Goal: Contribute content: Add original content to the website for others to see

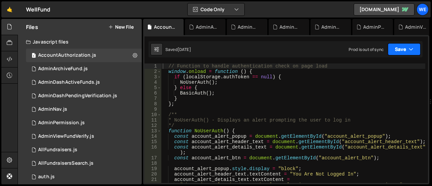
click at [411, 48] on icon "button" at bounding box center [410, 49] width 5 height 7
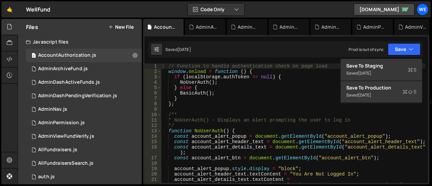
type textarea "} else {"
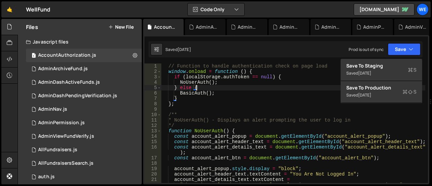
click at [281, 86] on div "// Function to handle authentication check on page load window . onload = funct…" at bounding box center [293, 128] width 264 height 130
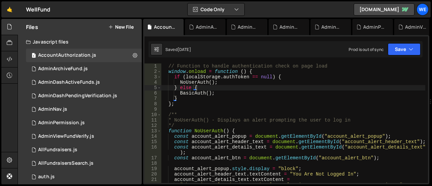
click at [43, 42] on div "Javascript files" at bounding box center [80, 41] width 124 height 13
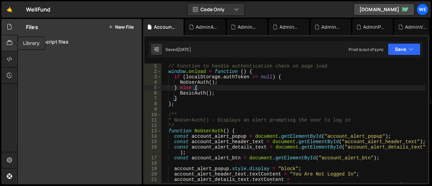
click at [13, 45] on div at bounding box center [9, 43] width 17 height 16
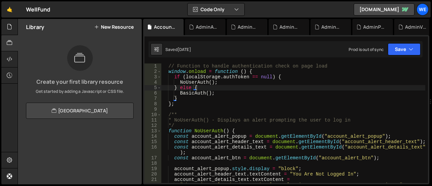
click at [73, 111] on link "View Community Library" at bounding box center [80, 111] width 108 height 16
click at [11, 61] on icon at bounding box center [9, 58] width 5 height 7
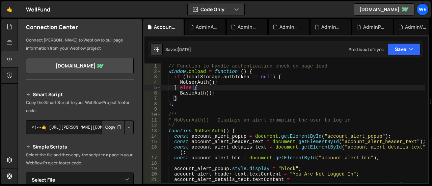
scroll to position [17, 0]
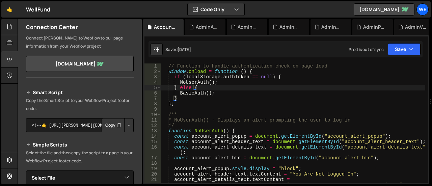
click at [127, 129] on button "Button group with nested dropdown" at bounding box center [128, 125] width 9 height 14
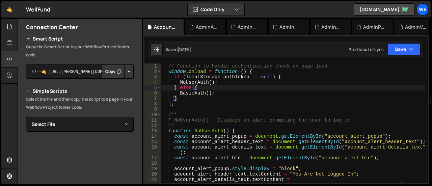
scroll to position [74, 0]
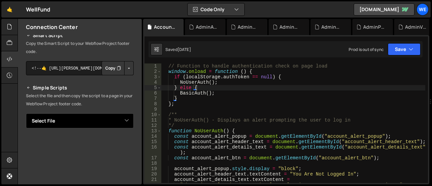
click at [72, 120] on select "Select File AccountAuthorization.js AdminArchiveFund.js AdminDashActiveFunds.js…" at bounding box center [80, 120] width 108 height 15
select select "33556"
click at [26, 113] on select "Select File AccountAuthorization.js AdminArchiveFund.js AdminDashActiveFunds.js…" at bounding box center [80, 120] width 108 height 15
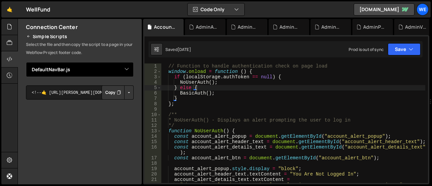
scroll to position [126, 0]
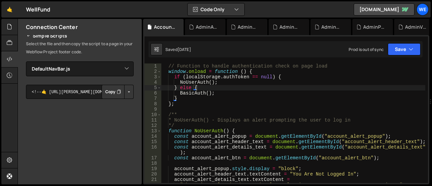
click at [126, 93] on button "Button group with nested dropdown" at bounding box center [128, 92] width 9 height 14
click at [114, 103] on link "Copy Staging Script" at bounding box center [100, 104] width 66 height 9
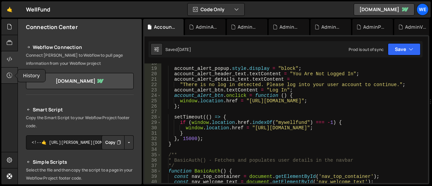
click at [9, 77] on icon at bounding box center [9, 75] width 5 height 7
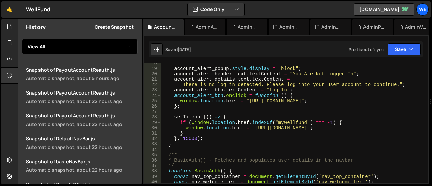
click at [112, 47] on select "View All AccountAuthorization AdminArchiveFund AdminDashActiveFunds AdminDashPe…" at bounding box center [80, 46] width 116 height 15
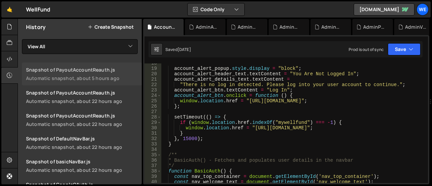
click at [98, 79] on div "Automatic snapshot, about 5 hours ago" at bounding box center [82, 78] width 112 height 6
click at [11, 163] on icon at bounding box center [9, 159] width 5 height 7
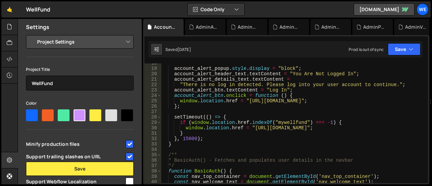
scroll to position [103, 0]
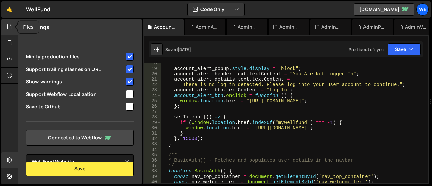
click at [9, 33] on div at bounding box center [9, 27] width 17 height 16
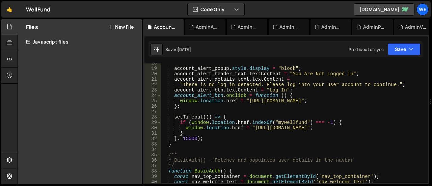
click at [63, 40] on div "Javascript files" at bounding box center [80, 41] width 124 height 13
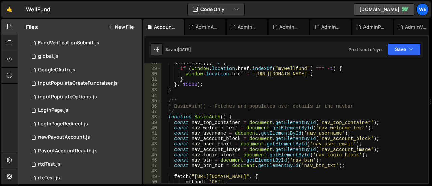
scroll to position [323, 0]
click at [79, 110] on div "1 LogInPage.js 0" at bounding box center [85, 109] width 118 height 13
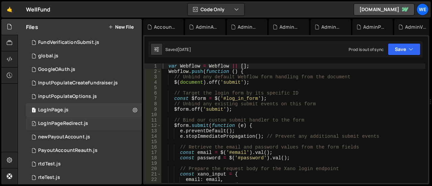
click at [80, 120] on div "LogInPageRedirect.js" at bounding box center [63, 123] width 50 height 6
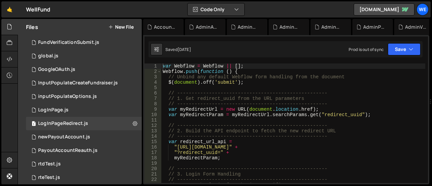
scroll to position [0, 0]
click at [179, 27] on icon at bounding box center [178, 27] width 5 height 7
click at [0, 0] on icon at bounding box center [0, 0] width 0 height 0
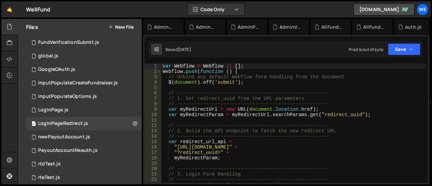
click at [0, 0] on icon at bounding box center [0, 0] width 0 height 0
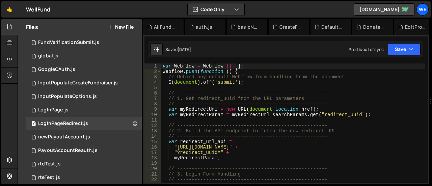
click at [0, 0] on icon at bounding box center [0, 0] width 0 height 0
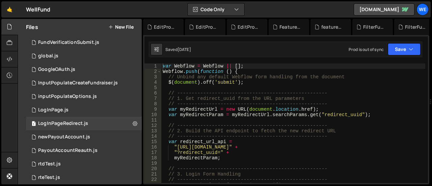
click at [0, 0] on icon at bounding box center [0, 0] width 0 height 0
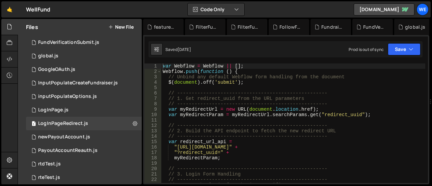
click at [0, 0] on icon at bounding box center [0, 0] width 0 height 0
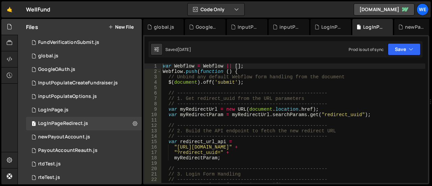
click at [0, 0] on icon at bounding box center [0, 0] width 0 height 0
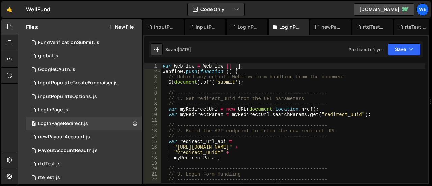
click at [0, 0] on icon at bounding box center [0, 0] width 0 height 0
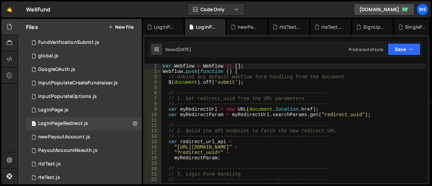
click at [0, 0] on icon at bounding box center [0, 0] width 0 height 0
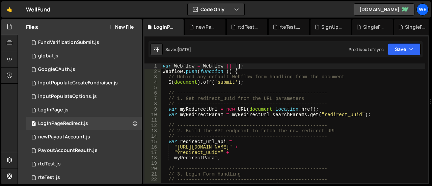
click at [0, 0] on icon at bounding box center [0, 0] width 0 height 0
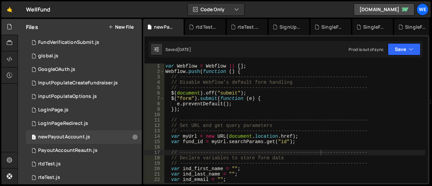
click at [0, 0] on icon at bounding box center [0, 0] width 0 height 0
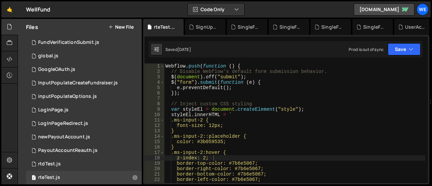
click at [0, 0] on icon at bounding box center [0, 0] width 0 height 0
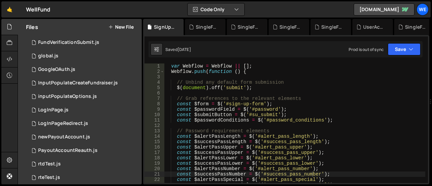
click at [0, 0] on icon at bounding box center [0, 0] width 0 height 0
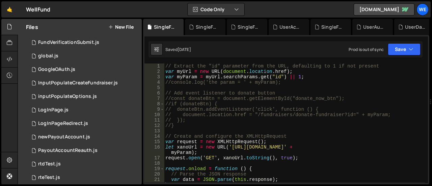
click at [0, 0] on icon at bounding box center [0, 0] width 0 height 0
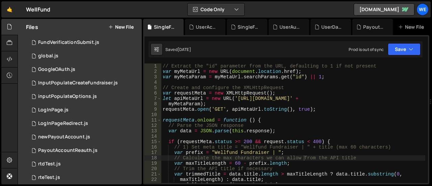
click at [0, 0] on icon at bounding box center [0, 0] width 0 height 0
click at [196, 27] on div "UserActiveFundraisers.js" at bounding box center [207, 27] width 22 height 7
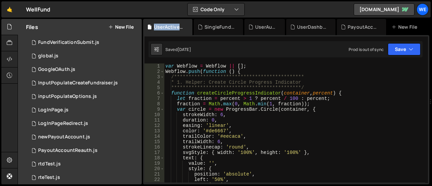
click at [179, 27] on div "UserActiveFundraisers.js" at bounding box center [169, 27] width 30 height 7
click at [188, 27] on icon at bounding box center [187, 27] width 5 height 7
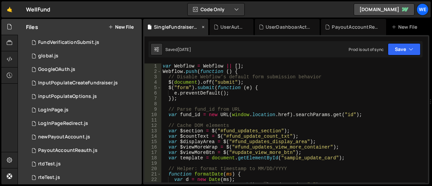
click at [204, 28] on icon at bounding box center [203, 27] width 5 height 7
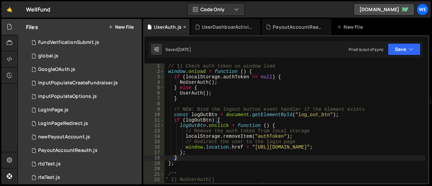
click at [185, 27] on icon at bounding box center [184, 27] width 5 height 7
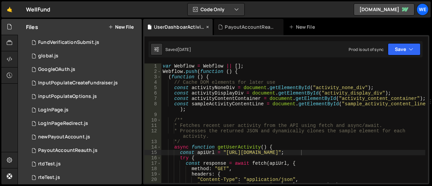
click at [208, 27] on icon at bounding box center [207, 27] width 5 height 7
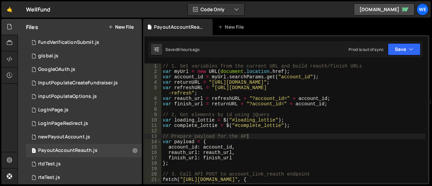
click at [0, 0] on icon at bounding box center [0, 0] width 0 height 0
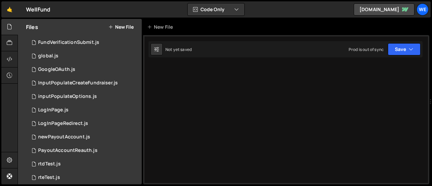
click at [208, 27] on div "New File" at bounding box center [286, 27] width 286 height 16
click at [61, 45] on div "FundVerificationSubmit.js" at bounding box center [68, 42] width 61 height 6
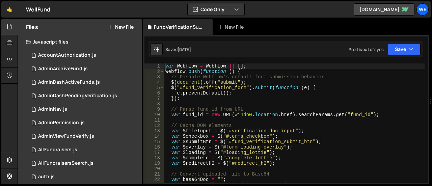
type textarea "$("#fund_verification_form").submit(function (e) {"
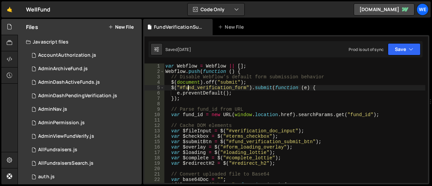
click at [188, 87] on div "var Webflow = Webflow || [ ] ; Webflow . push ( function ( ) { // Disable Webfl…" at bounding box center [294, 128] width 261 height 130
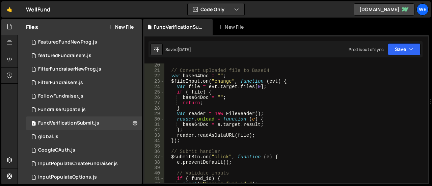
scroll to position [243, 0]
